Goal: Task Accomplishment & Management: Use online tool/utility

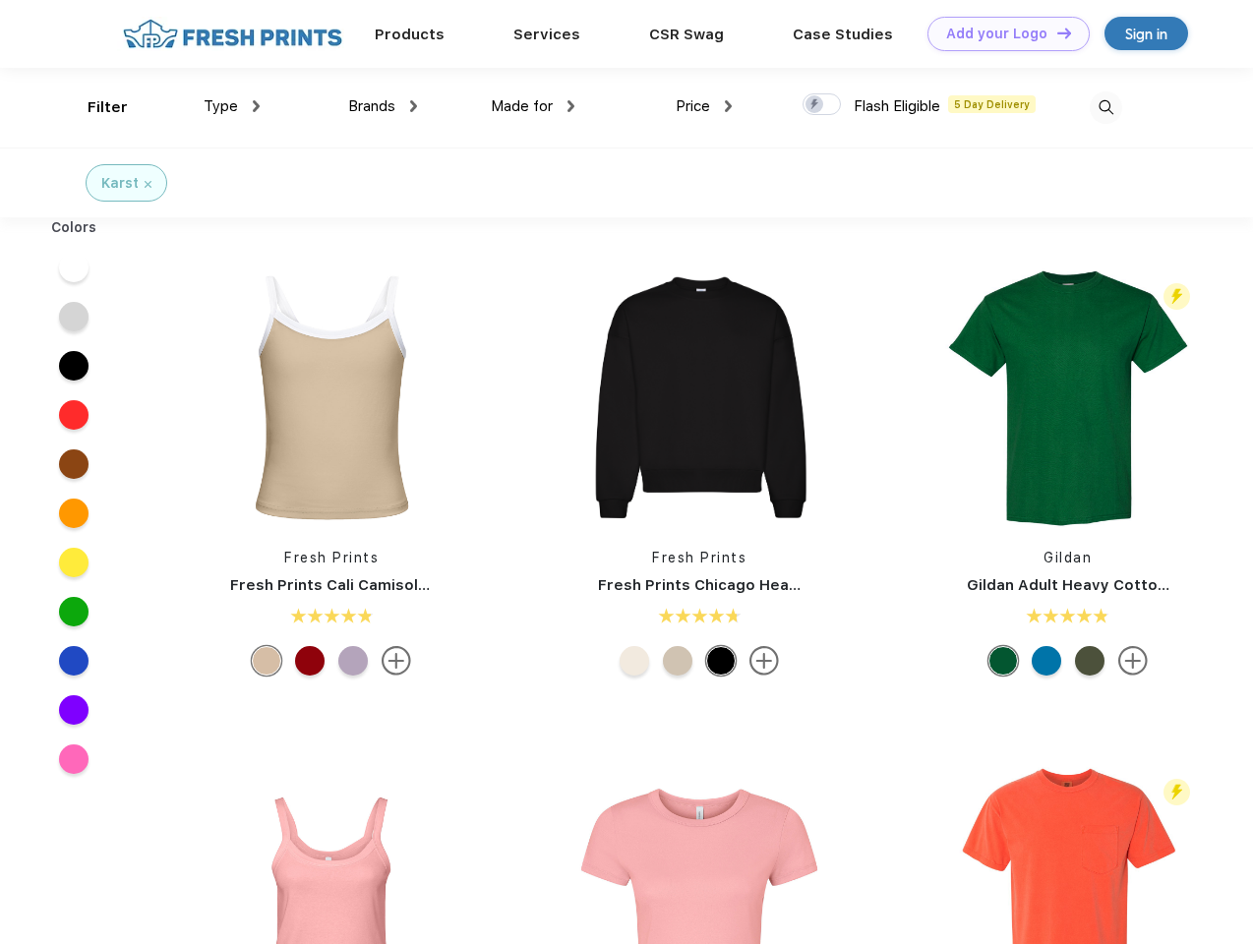
click at [1001, 33] on link "Add your Logo Design Tool" at bounding box center [1009, 34] width 162 height 34
click at [0, 0] on div "Design Tool" at bounding box center [0, 0] width 0 height 0
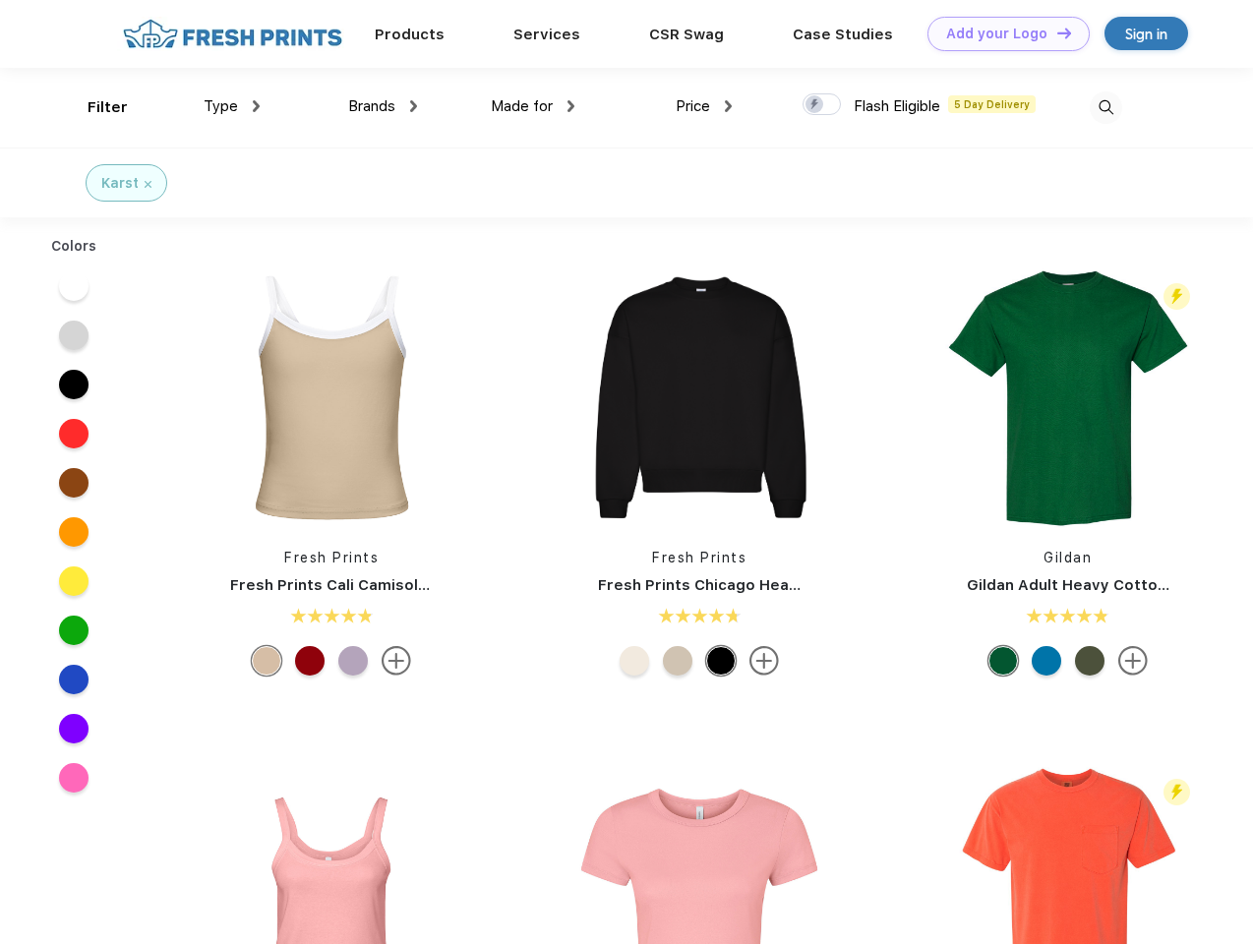
click at [1055, 32] on link "Add your Logo Design Tool" at bounding box center [1009, 34] width 162 height 34
click at [94, 107] on div "Filter" at bounding box center [108, 107] width 40 height 23
click at [232, 106] on span "Type" at bounding box center [221, 106] width 34 height 18
click at [383, 106] on span "Brands" at bounding box center [371, 106] width 47 height 18
click at [533, 106] on span "Made for" at bounding box center [522, 106] width 62 height 18
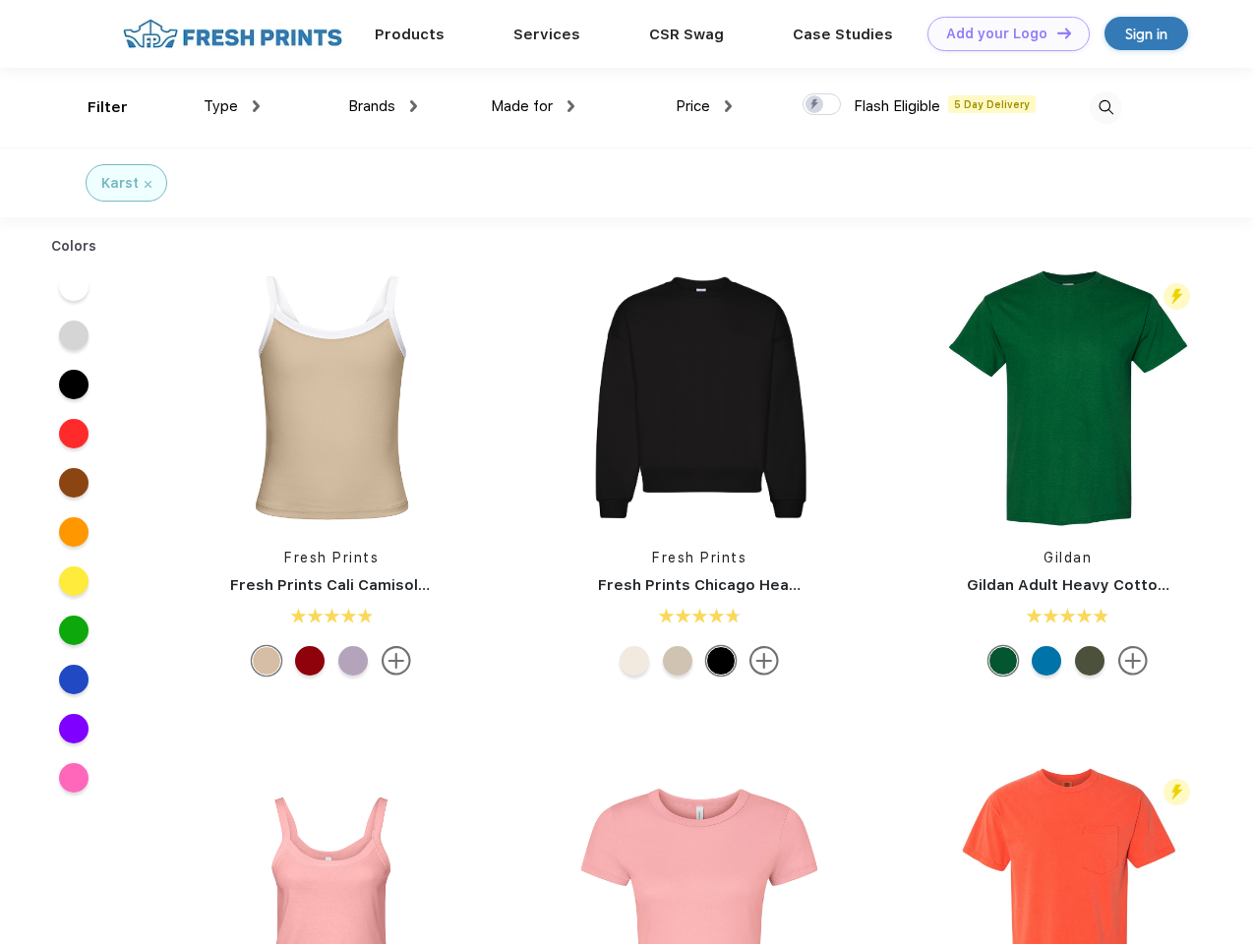
click at [704, 106] on span "Price" at bounding box center [693, 106] width 34 height 18
click at [822, 105] on div at bounding box center [822, 104] width 38 height 22
click at [815, 105] on input "checkbox" at bounding box center [809, 98] width 13 height 13
click at [1106, 107] on img at bounding box center [1106, 107] width 32 height 32
